Goal: Information Seeking & Learning: Compare options

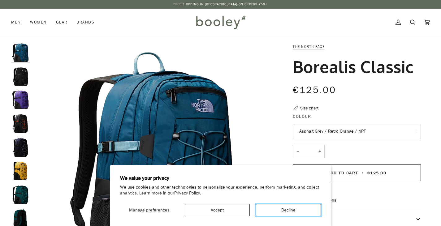
click at [274, 209] on button "Decline" at bounding box center [288, 210] width 65 height 12
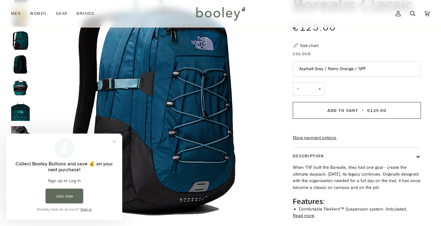
click at [374, 71] on button "Asphalt Grey / Retro Orange / NPF" at bounding box center [357, 69] width 128 height 15
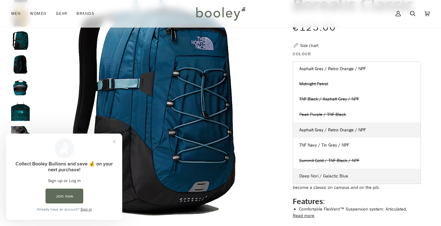
click at [351, 169] on link "Deep Nori / Galactic Blue" at bounding box center [357, 176] width 128 height 15
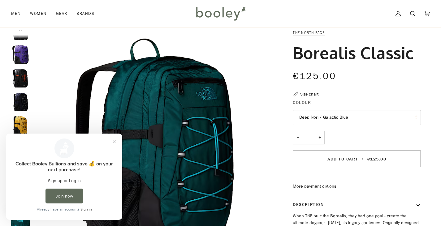
scroll to position [13, 0]
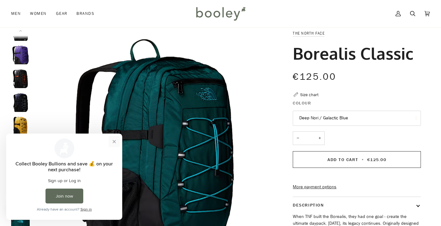
click at [117, 145] on button "Close prompt" at bounding box center [114, 141] width 11 height 11
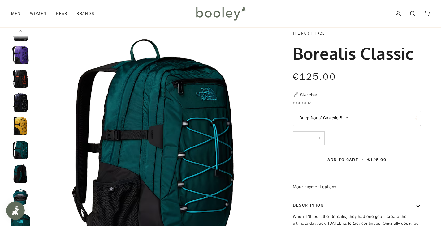
click at [357, 117] on button "Deep Nori / Galactic Blue" at bounding box center [357, 118] width 128 height 15
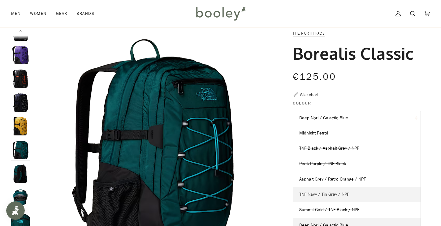
click at [347, 197] on span "TNF Navy / Tin Grey / NPF" at bounding box center [324, 195] width 50 height 6
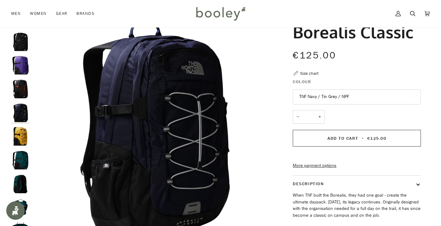
scroll to position [35, 0]
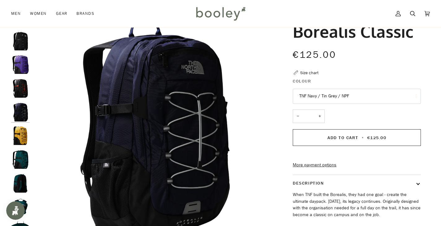
click at [354, 104] on button "TNF Navy / Tin Grey / NPF" at bounding box center [357, 96] width 128 height 15
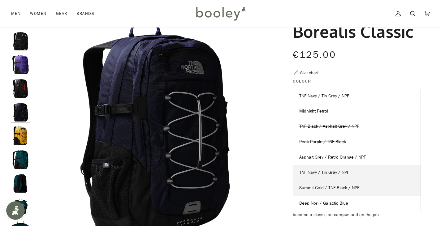
scroll to position [26, 0]
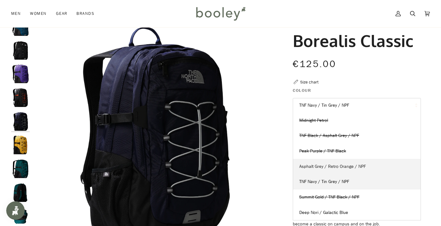
click at [341, 171] on link "Asphalt Grey / Retro Orange / NPF" at bounding box center [357, 166] width 128 height 15
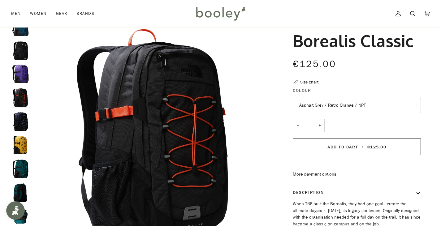
click at [346, 114] on fieldset "Colour Asphalt Grey / Retro Orange / NPF Midnight Petrol TNF Black / Asphalt Gr…" at bounding box center [357, 100] width 128 height 27
click at [349, 111] on button "Asphalt Grey / Retro Orange / NPF" at bounding box center [357, 105] width 128 height 15
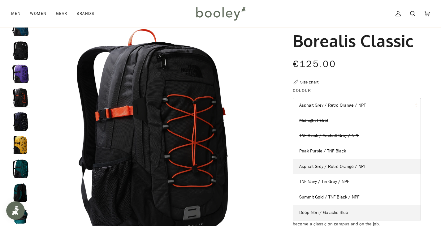
click at [340, 211] on span "Deep Nori / Galactic Blue" at bounding box center [323, 213] width 49 height 6
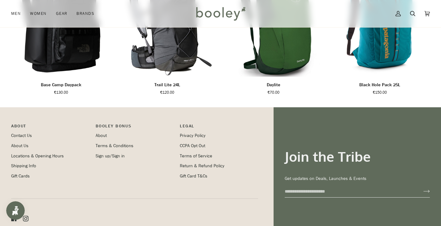
scroll to position [407, 0]
